Goal: Find contact information: Find contact information

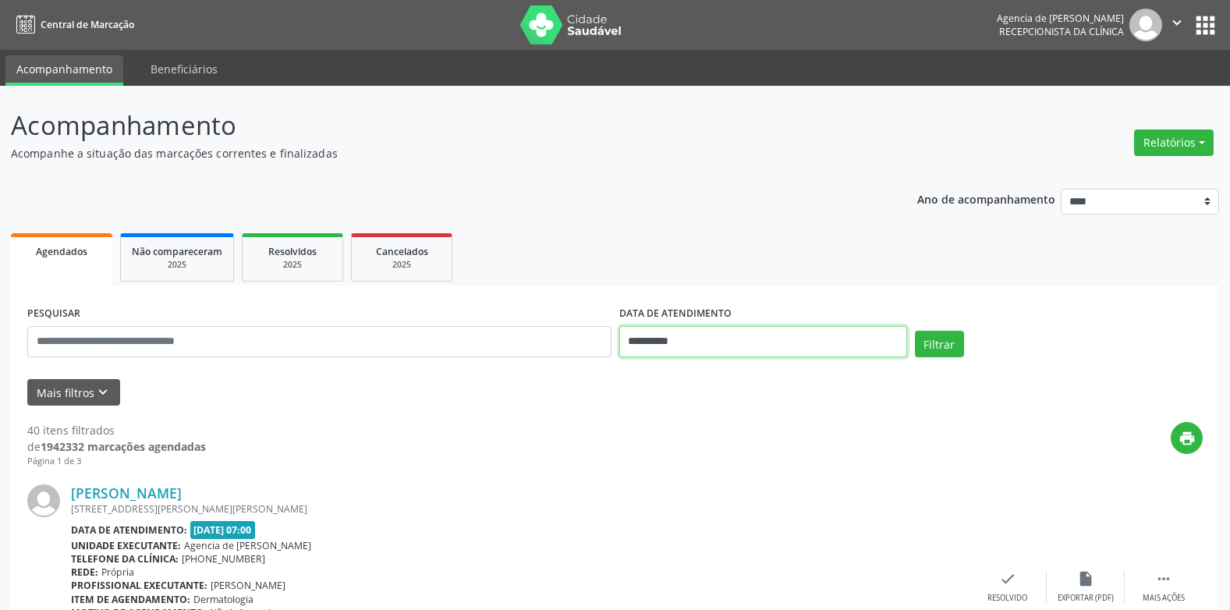
click at [775, 339] on input "**********" at bounding box center [763, 341] width 288 height 31
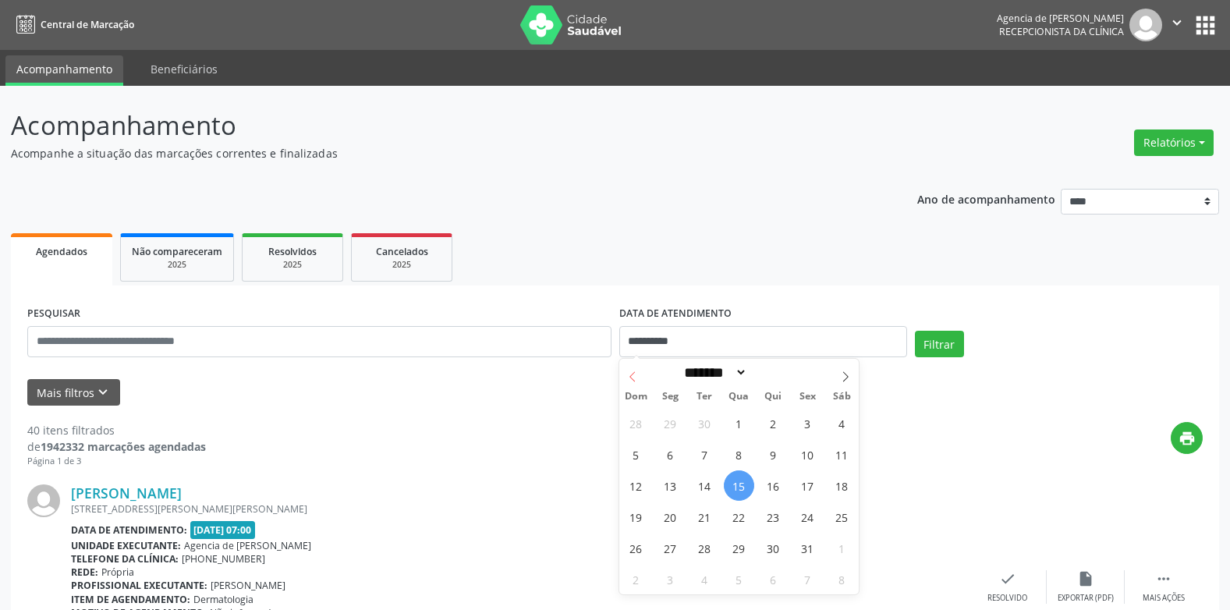
click at [629, 370] on span at bounding box center [632, 372] width 27 height 27
click at [629, 371] on span at bounding box center [632, 372] width 27 height 27
click at [629, 371] on icon at bounding box center [632, 376] width 11 height 11
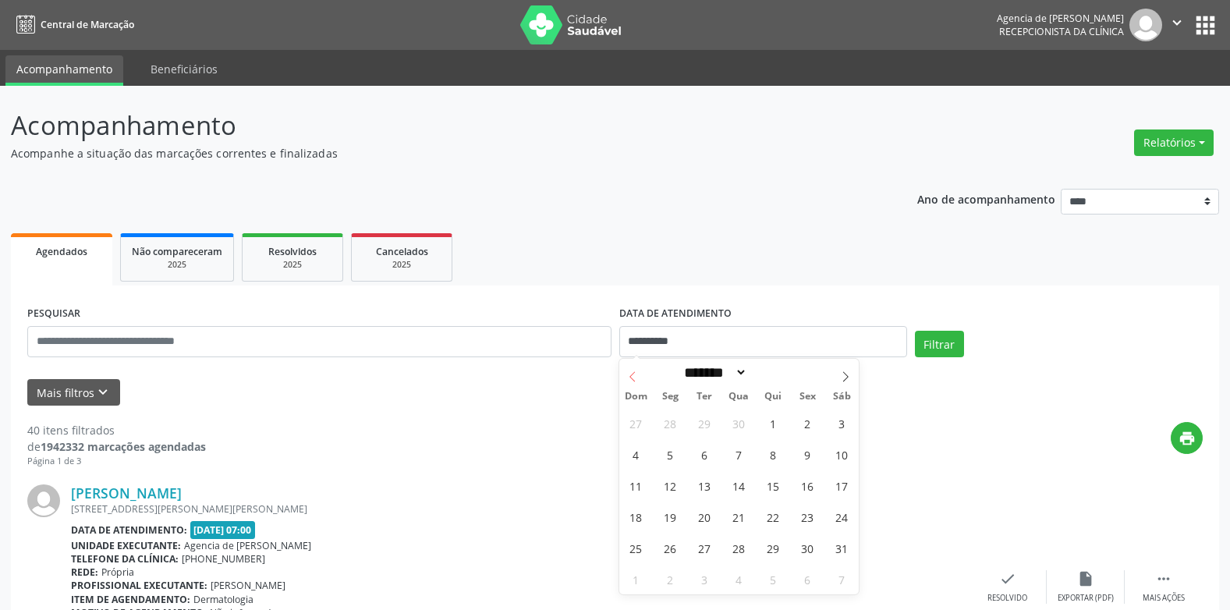
click at [629, 371] on icon at bounding box center [632, 376] width 11 height 11
select select "*"
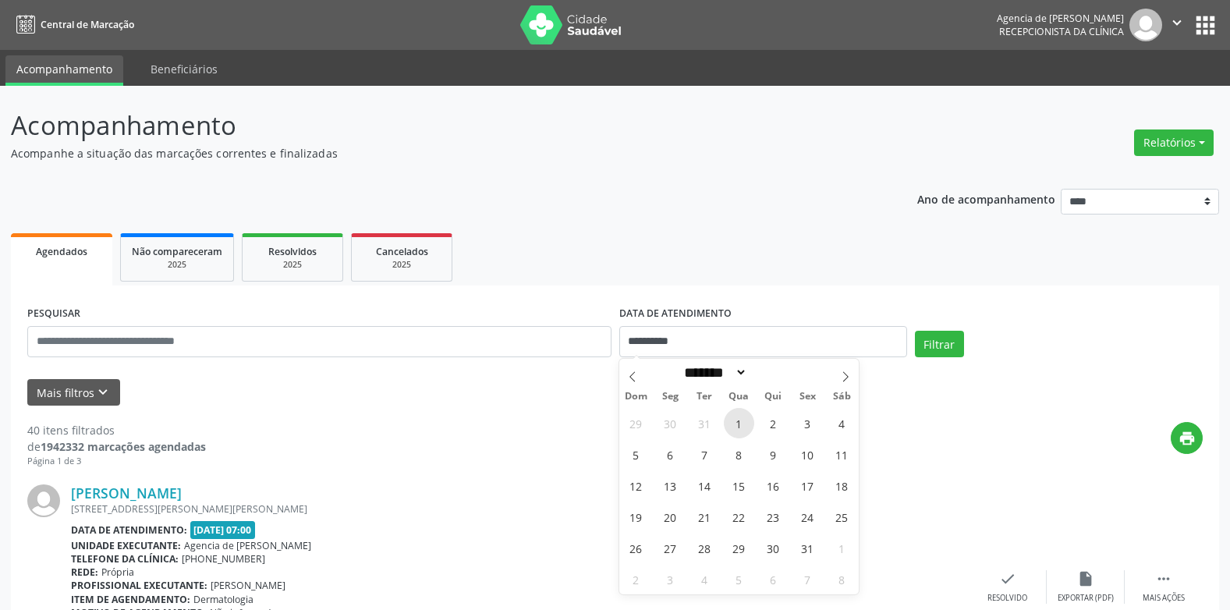
drag, startPoint x: 629, startPoint y: 371, endPoint x: 743, endPoint y: 420, distance: 123.0
click at [743, 420] on span "1" at bounding box center [739, 423] width 30 height 30
type input "**********"
click at [845, 378] on icon at bounding box center [845, 376] width 11 height 11
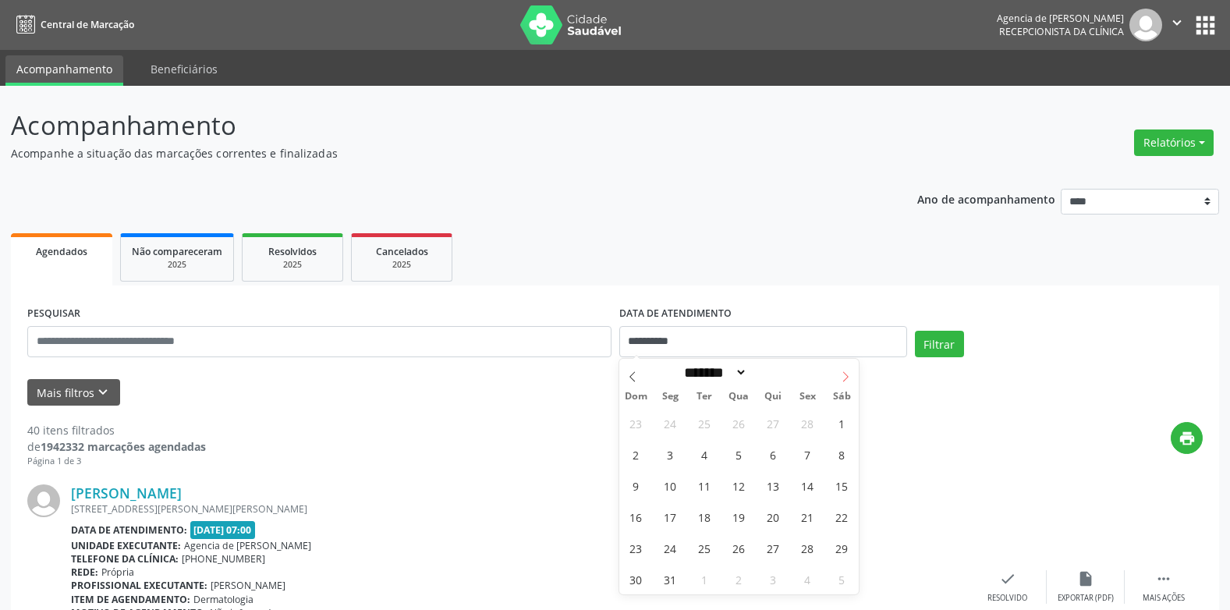
click at [845, 378] on icon at bounding box center [845, 376] width 11 height 11
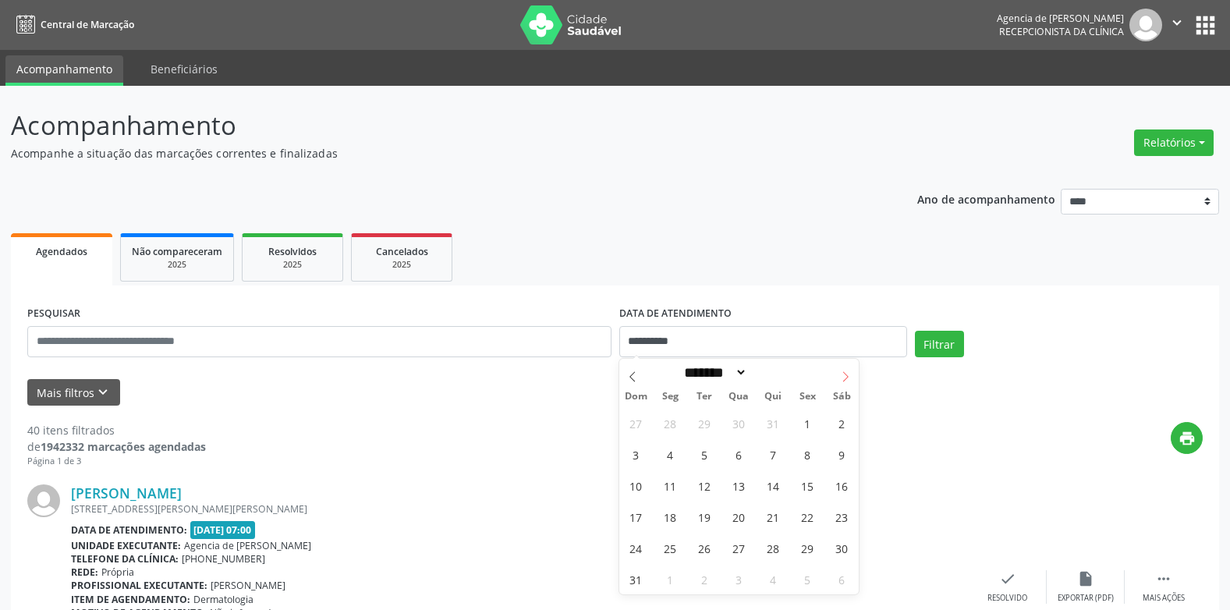
click at [845, 378] on icon at bounding box center [845, 376] width 11 height 11
select select "*"
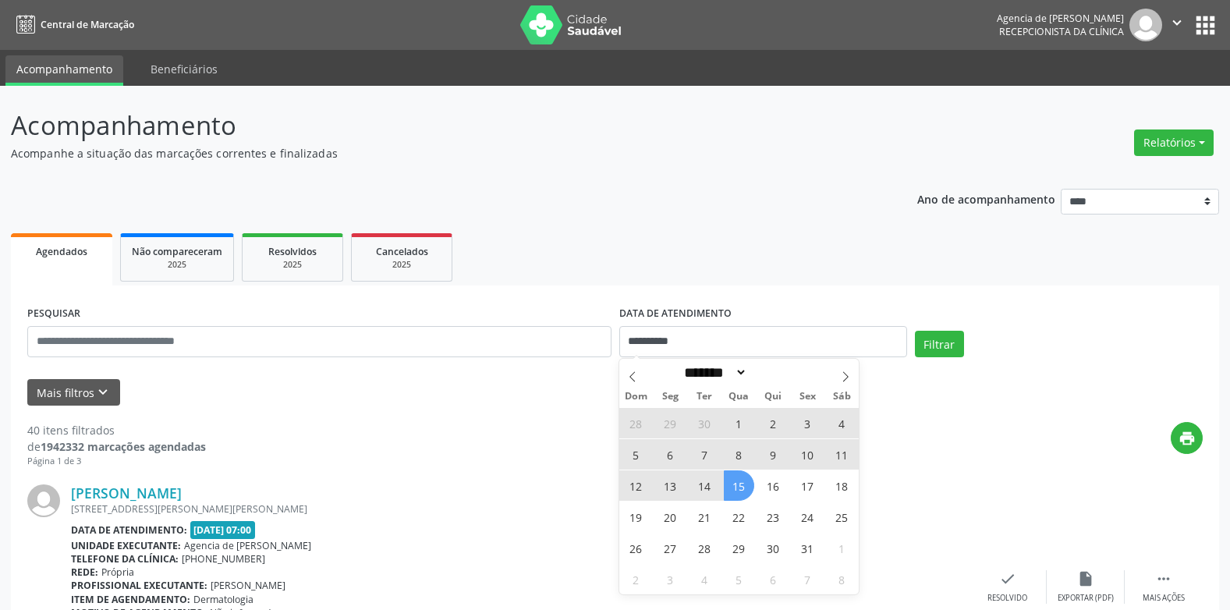
click at [736, 491] on span "15" at bounding box center [739, 485] width 30 height 30
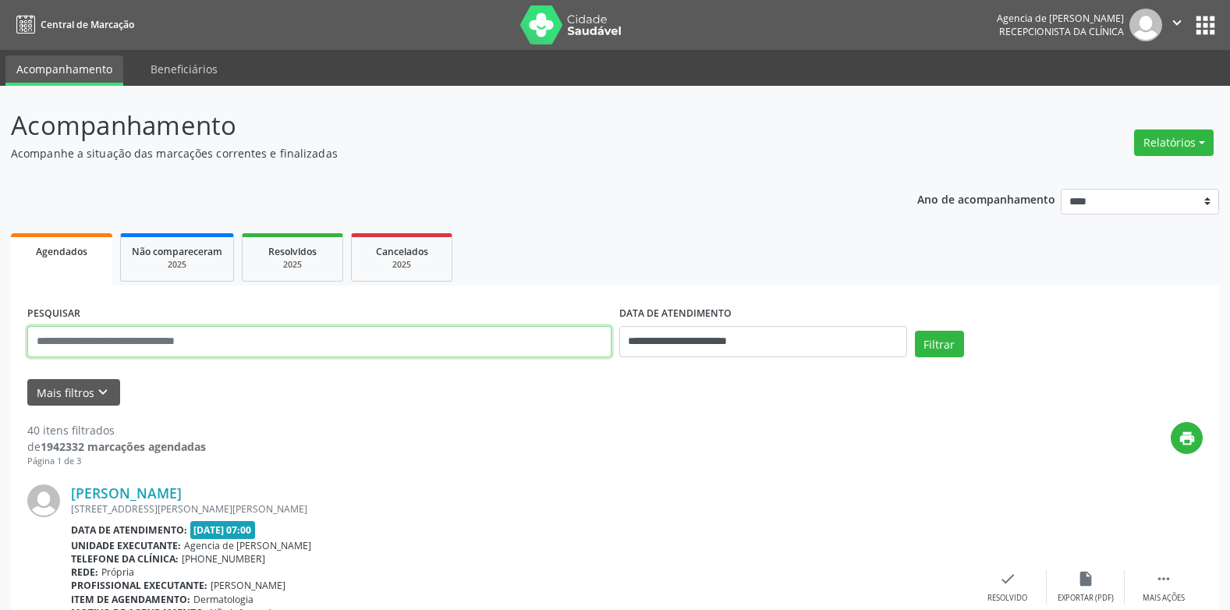
click at [321, 346] on input "text" at bounding box center [319, 341] width 584 height 31
type input "**********"
click at [915, 331] on button "Filtrar" at bounding box center [939, 344] width 49 height 27
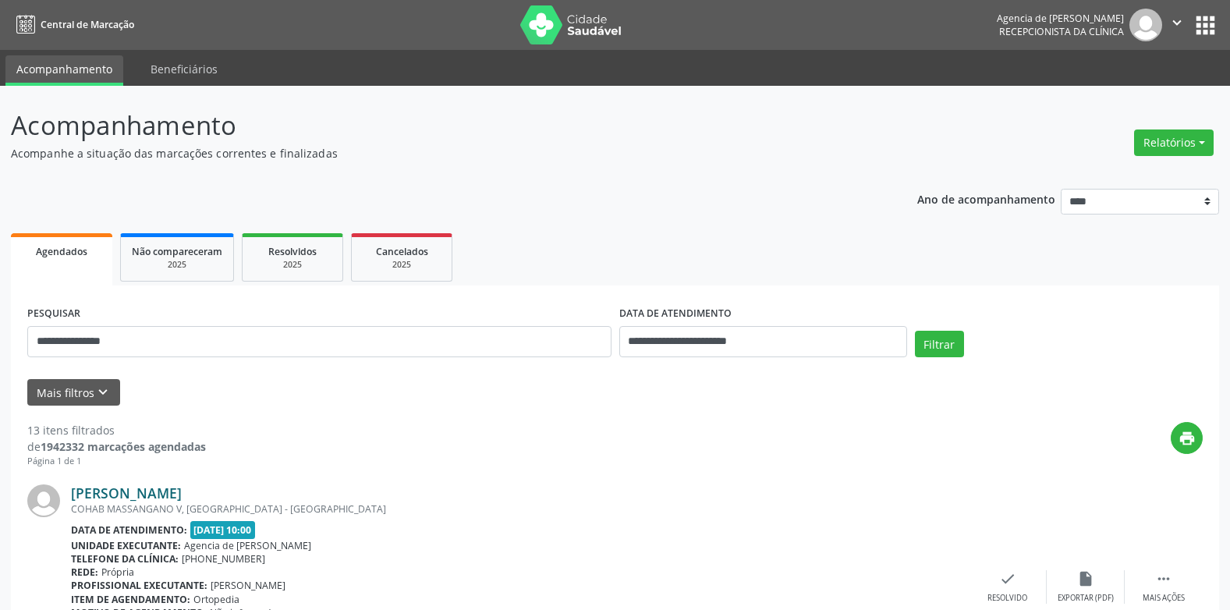
click at [173, 498] on link "[PERSON_NAME]" at bounding box center [126, 492] width 111 height 17
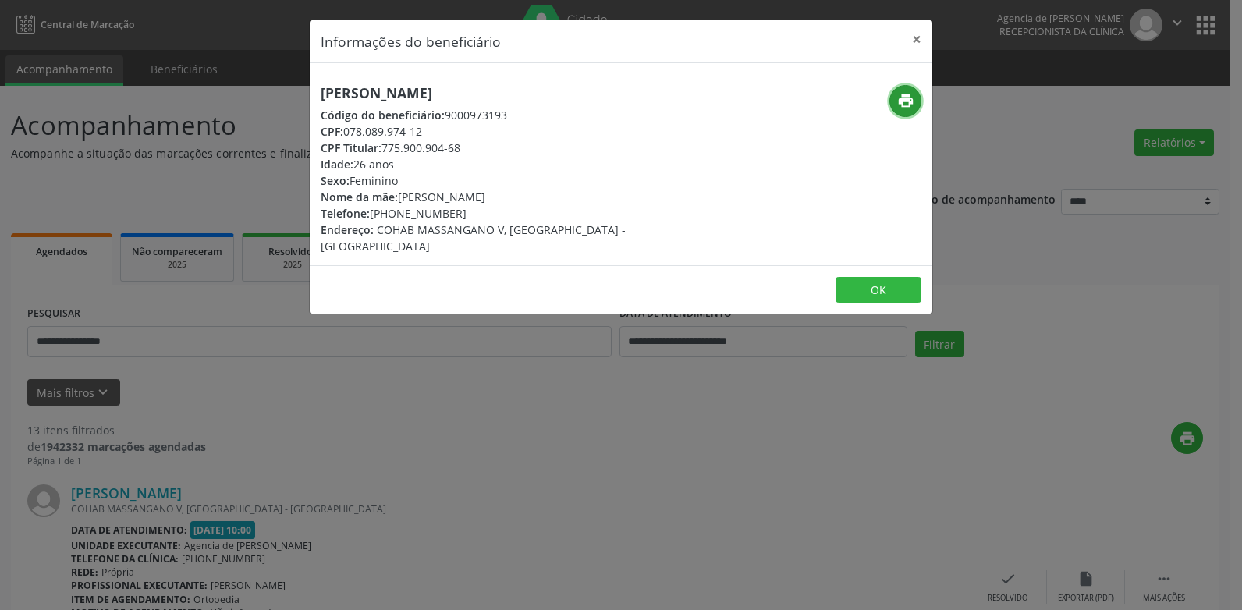
click at [903, 100] on icon "print" at bounding box center [905, 100] width 17 height 17
drag, startPoint x: 372, startPoint y: 211, endPoint x: 459, endPoint y: 215, distance: 87.5
click at [459, 215] on div "Telefone: [PHONE_NUMBER]" at bounding box center [517, 213] width 393 height 16
copy div "[PHONE_NUMBER]"
click at [916, 36] on button "×" at bounding box center [916, 39] width 31 height 38
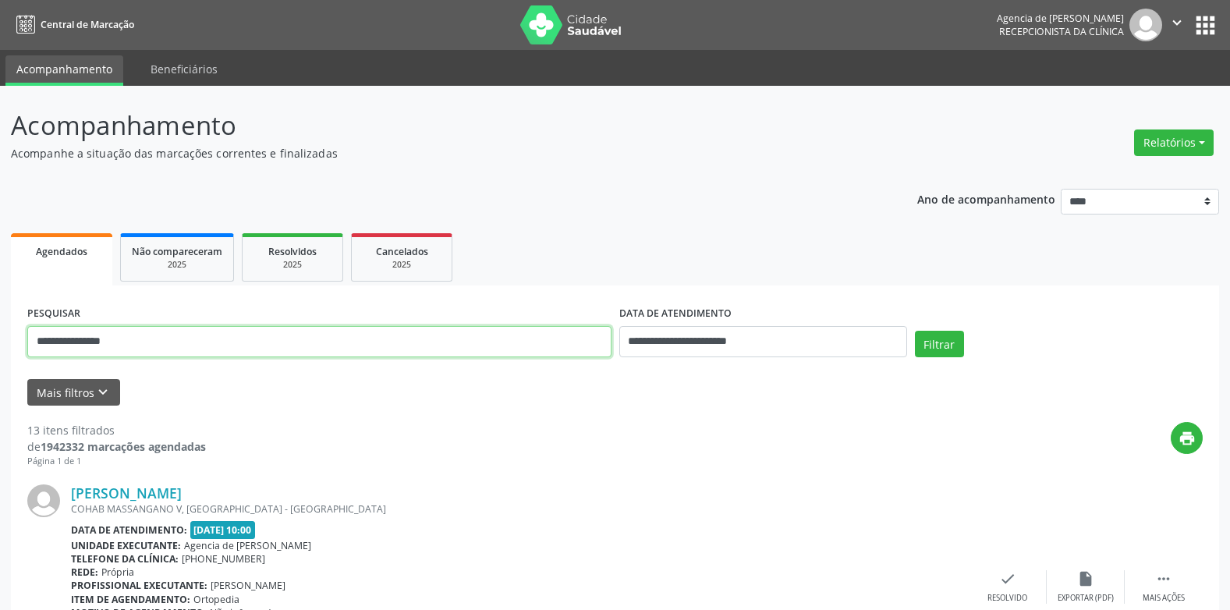
click at [183, 341] on input "**********" at bounding box center [319, 341] width 584 height 31
paste input "**********"
type input "**********"
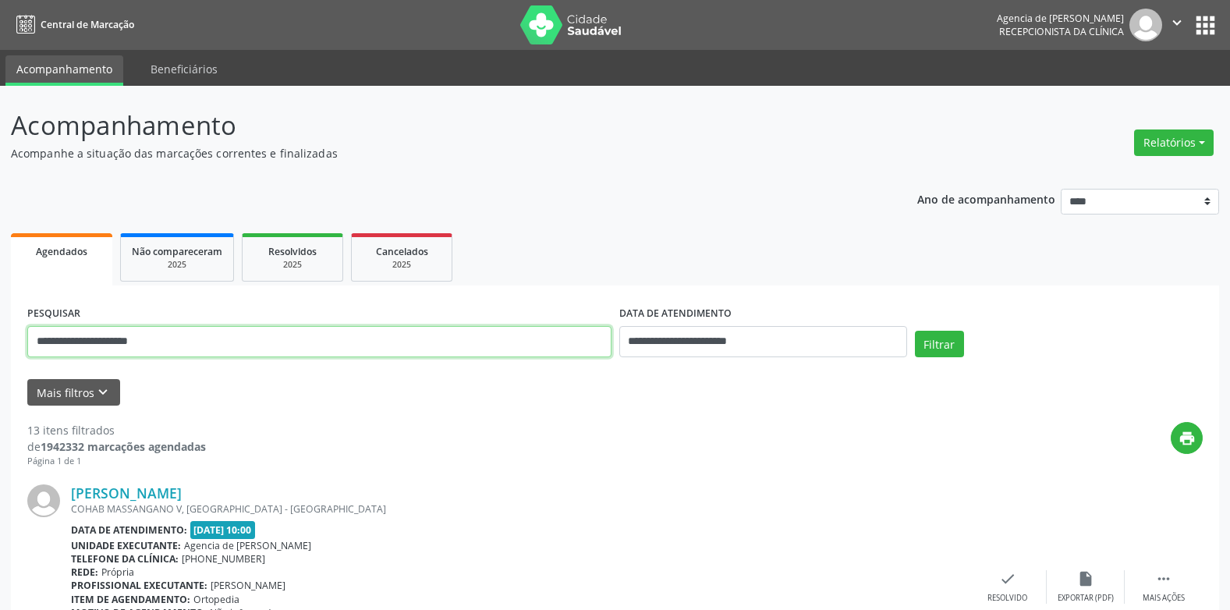
click at [915, 331] on button "Filtrar" at bounding box center [939, 344] width 49 height 27
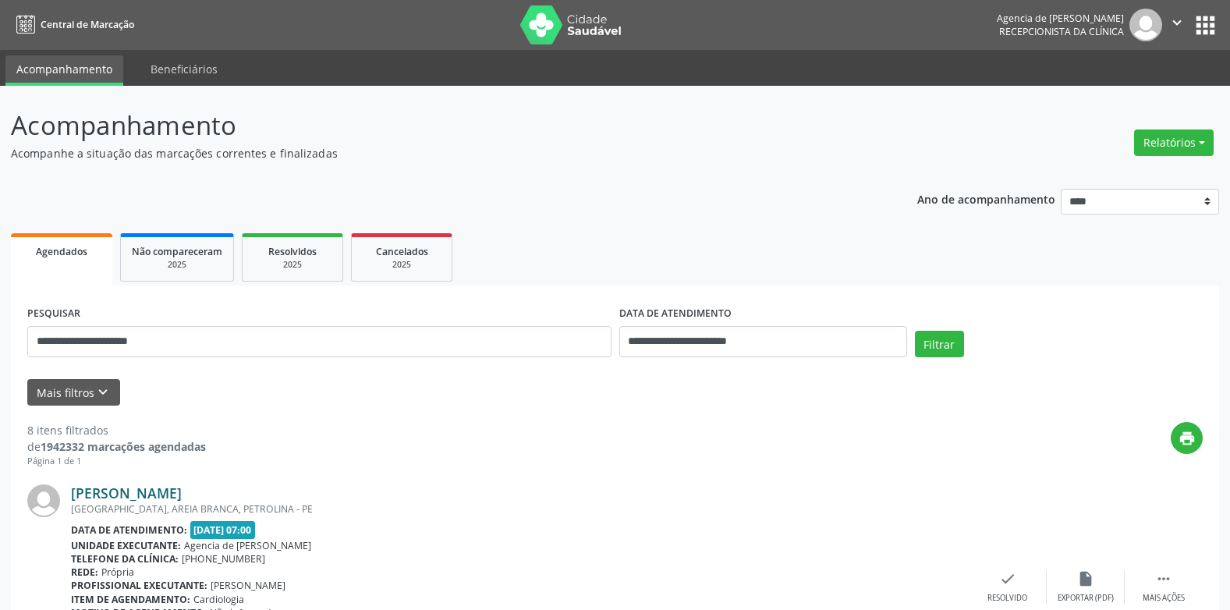
click at [182, 491] on link "[PERSON_NAME]" at bounding box center [126, 492] width 111 height 17
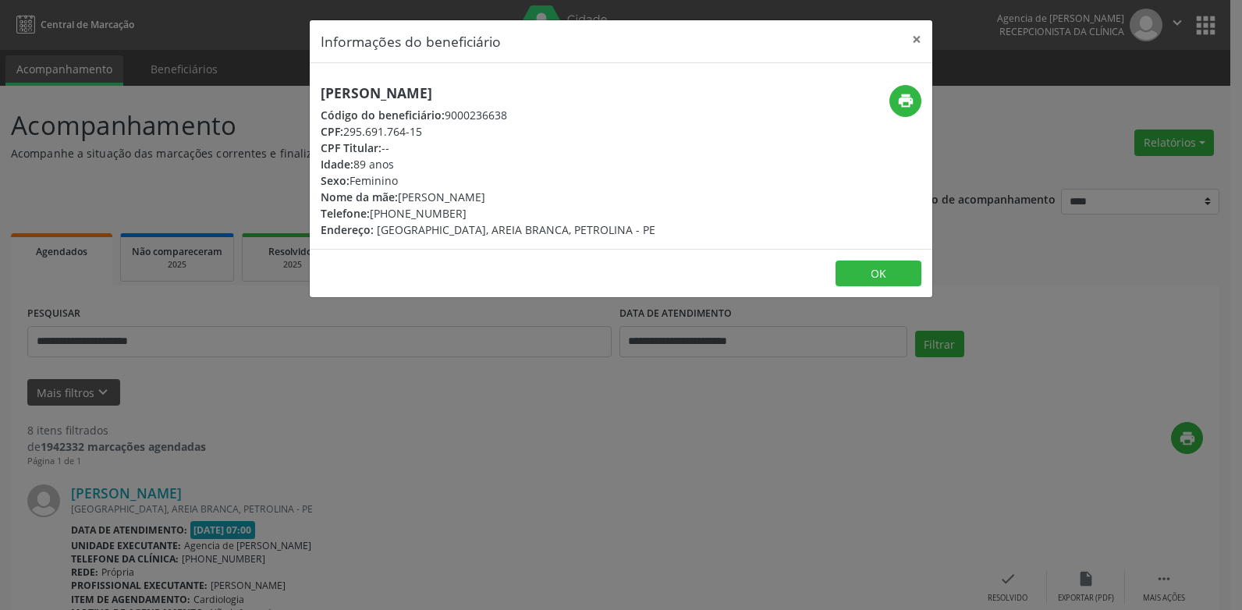
drag, startPoint x: 371, startPoint y: 217, endPoint x: 480, endPoint y: 216, distance: 108.4
click at [480, 216] on div "Telefone: [PHONE_NUMBER]" at bounding box center [488, 213] width 335 height 16
copy div "[PHONE_NUMBER]"
click at [754, 181] on div "print" at bounding box center [828, 161] width 207 height 153
click at [914, 40] on button "×" at bounding box center [916, 39] width 31 height 38
